Goal: Go to known website: Access a specific website the user already knows

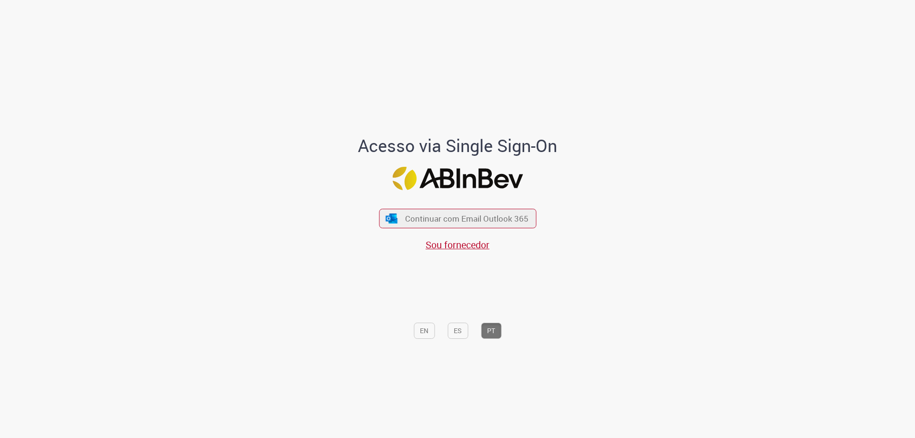
drag, startPoint x: 861, startPoint y: 2, endPoint x: 721, endPoint y: 149, distance: 202.9
click at [721, 149] on div "Acesso via Single Sign-On Continuar com Email Outlook 365 Sou fornecedor EN ES …" at bounding box center [458, 222] width 558 height 434
click at [451, 226] on button "Continuar com Email Outlook 365" at bounding box center [457, 219] width 161 height 20
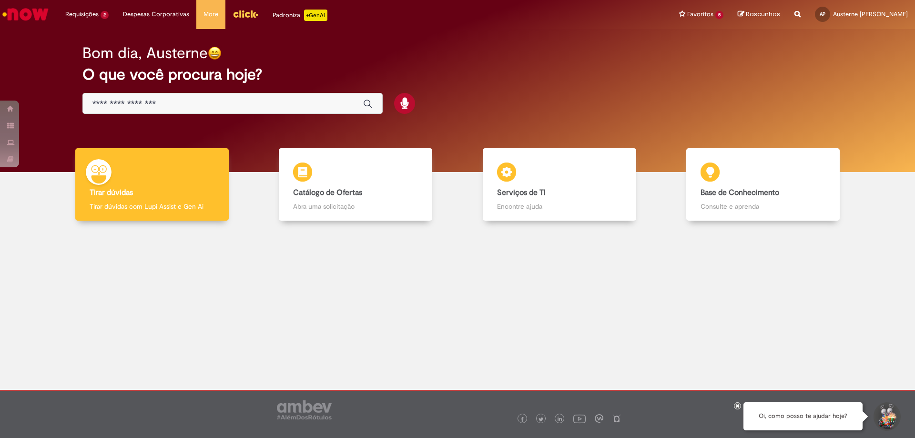
click at [240, 11] on img "Menu Cabeçalho" at bounding box center [246, 14] width 26 height 14
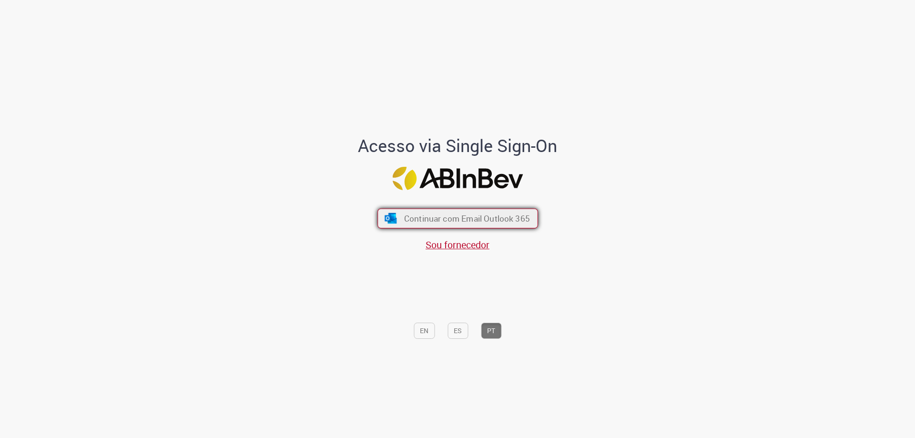
click at [471, 216] on span "Continuar com Email Outlook 365" at bounding box center [467, 218] width 126 height 11
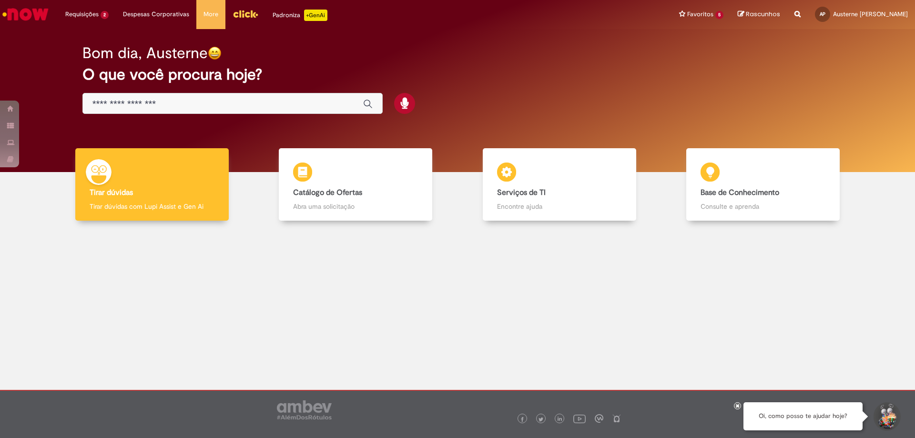
click at [241, 12] on img "Menu Cabeçalho" at bounding box center [246, 14] width 26 height 14
click at [237, 14] on img "Menu Cabeçalho" at bounding box center [246, 14] width 26 height 14
